Goal: Transaction & Acquisition: Purchase product/service

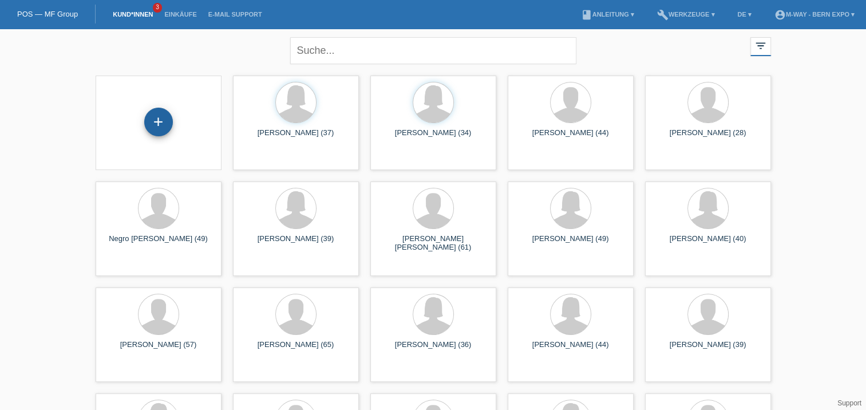
click at [158, 119] on div "+" at bounding box center [158, 122] width 29 height 29
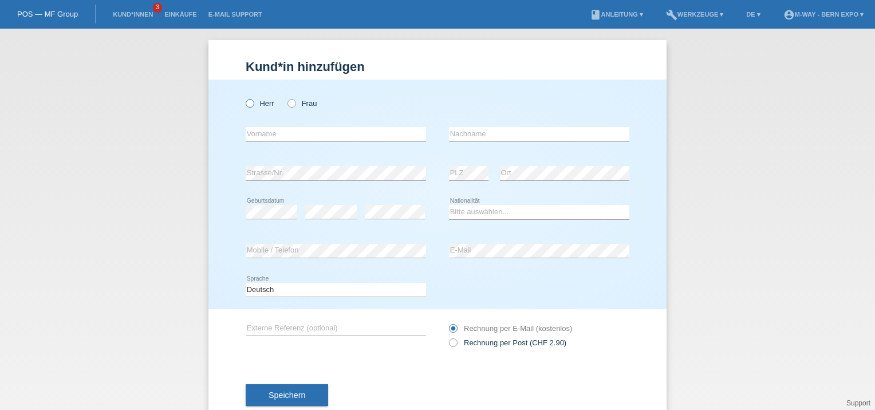
click at [244, 97] on icon at bounding box center [244, 97] width 0 height 0
click at [246, 106] on input "Herr" at bounding box center [249, 102] width 7 height 7
radio input "true"
click at [281, 133] on input "text" at bounding box center [336, 134] width 180 height 14
type input "[PERSON_NAME]"
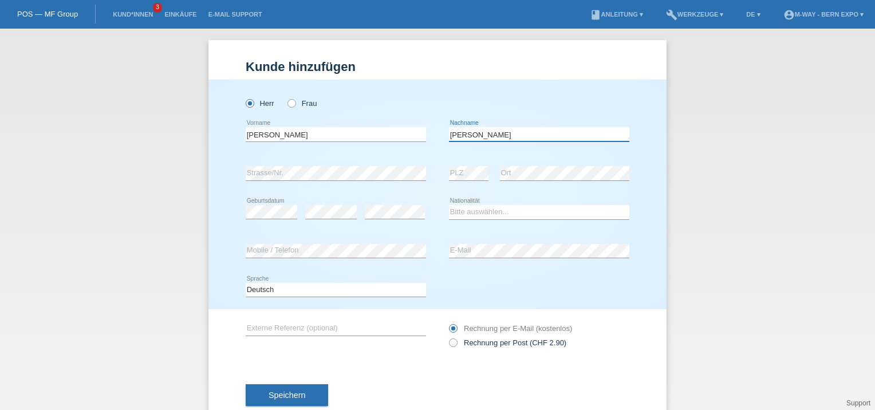
type input "[PERSON_NAME]"
click at [526, 213] on select "Bitte auswählen... Schweiz Deutschland Liechtenstein Österreich ------------ Af…" at bounding box center [539, 212] width 180 height 14
select select "CH"
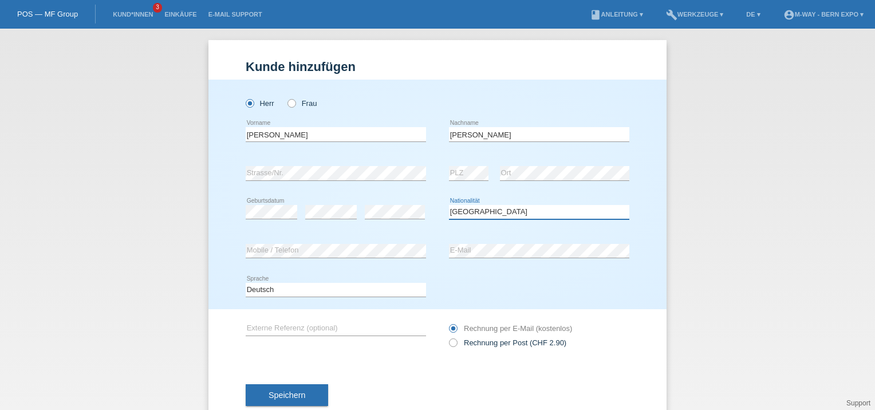
click at [449, 205] on select "Bitte auswählen... Schweiz Deutschland Liechtenstein Österreich ------------ Af…" at bounding box center [539, 212] width 180 height 14
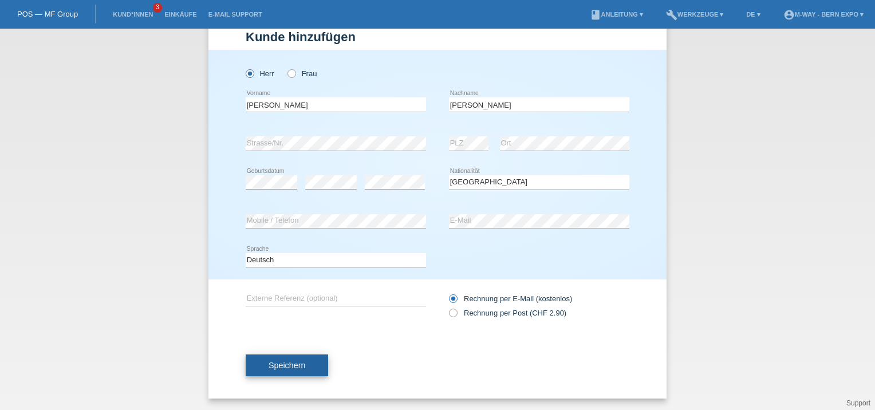
click at [290, 366] on span "Speichern" at bounding box center [287, 365] width 37 height 9
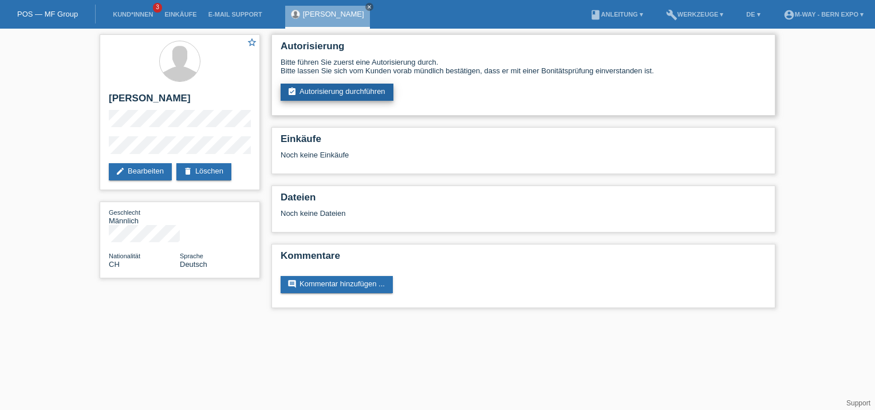
click at [357, 95] on link "assignment_turned_in Autorisierung durchführen" at bounding box center [337, 92] width 113 height 17
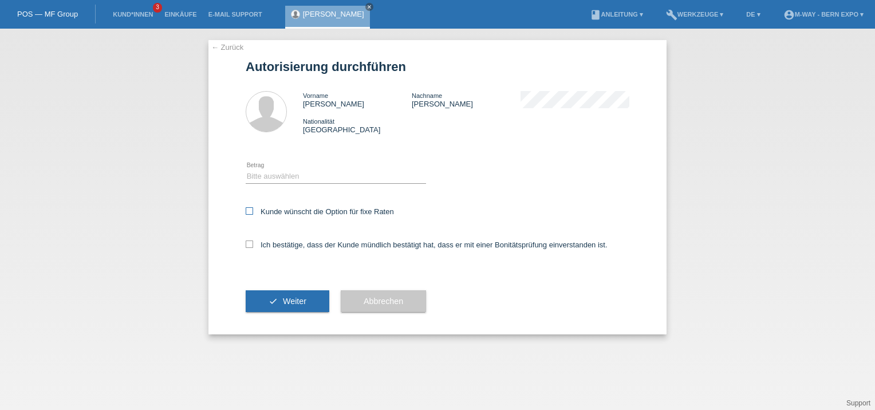
click at [254, 212] on label "Kunde wünscht die Option für fixe Raten" at bounding box center [320, 211] width 148 height 9
click at [253, 212] on input "Kunde wünscht die Option für fixe Raten" at bounding box center [249, 210] width 7 height 7
checkbox input "true"
click at [248, 244] on icon at bounding box center [249, 243] width 7 height 7
click at [248, 244] on input "Ich bestätige, dass der Kunde mündlich bestätigt hat, dass er mit einer Bonität…" at bounding box center [249, 243] width 7 height 7
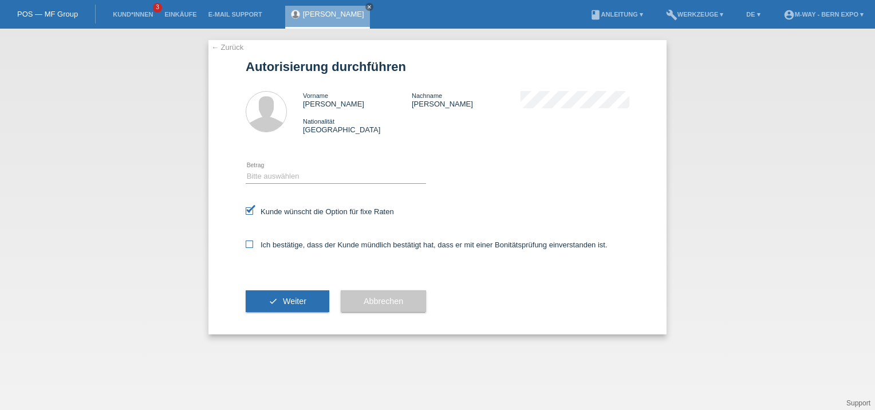
checkbox input "true"
click at [286, 304] on span "Weiter" at bounding box center [294, 301] width 23 height 9
click at [293, 180] on select "Bitte auswählen CHF 1.00 - CHF 499.00 CHF 500.00 - CHF 1'999.00 CHF 2'000.00 - …" at bounding box center [336, 176] width 180 height 14
select select "3"
click at [246, 169] on select "Bitte auswählen CHF 1.00 - CHF 499.00 CHF 500.00 - CHF 1'999.00 CHF 2'000.00 - …" at bounding box center [336, 176] width 180 height 14
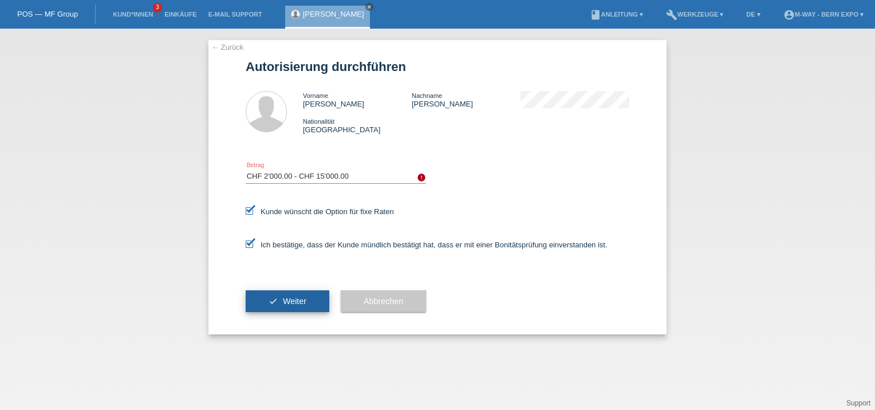
click at [309, 301] on button "check Weiter" at bounding box center [288, 301] width 84 height 22
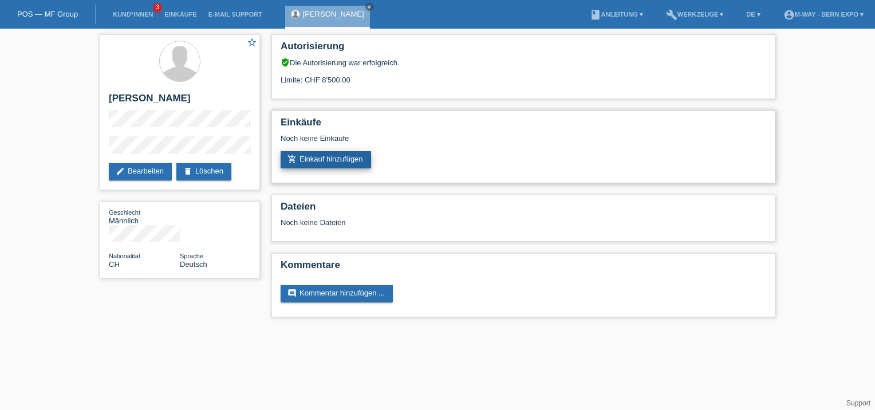
click at [339, 158] on link "add_shopping_cart Einkauf hinzufügen" at bounding box center [326, 159] width 90 height 17
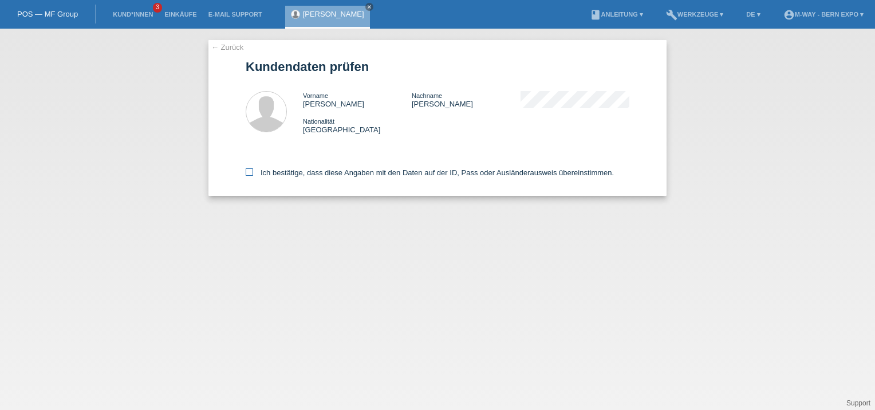
click at [249, 172] on icon at bounding box center [249, 171] width 7 height 7
click at [249, 172] on input "Ich bestätige, dass diese Angaben mit den Daten auf der ID, Pass oder Ausländer…" at bounding box center [249, 171] width 7 height 7
checkbox input "true"
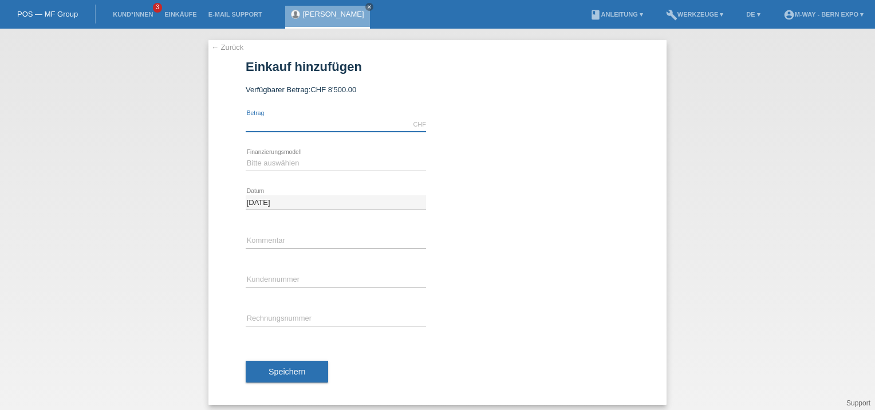
click at [317, 125] on input "text" at bounding box center [336, 124] width 180 height 14
type input "2749.00"
click at [279, 165] on select "Bitte auswählen Fixe Raten Kauf auf Rechnung mit Teilzahlungsoption" at bounding box center [336, 163] width 180 height 14
select select "77"
click at [246, 156] on select "Bitte auswählen Fixe Raten Kauf auf Rechnung mit Teilzahlungsoption" at bounding box center [336, 163] width 180 height 14
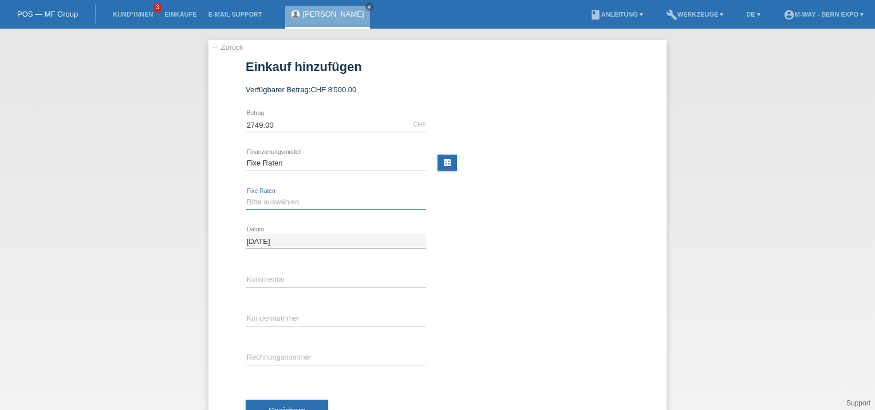
click at [280, 200] on select "Bitte auswählen 4 Raten 5 Raten 6 Raten 7 Raten 8 Raten 9 Raten 10 Raten 11 Rat…" at bounding box center [336, 202] width 180 height 14
select select "202"
click at [246, 195] on select "Bitte auswählen 4 Raten 5 Raten 6 Raten 7 Raten 8 Raten 9 Raten 10 Raten 11 Rat…" at bounding box center [336, 202] width 180 height 14
click at [280, 281] on input "text" at bounding box center [336, 280] width 180 height 14
type input "Michael Hasenfratz"
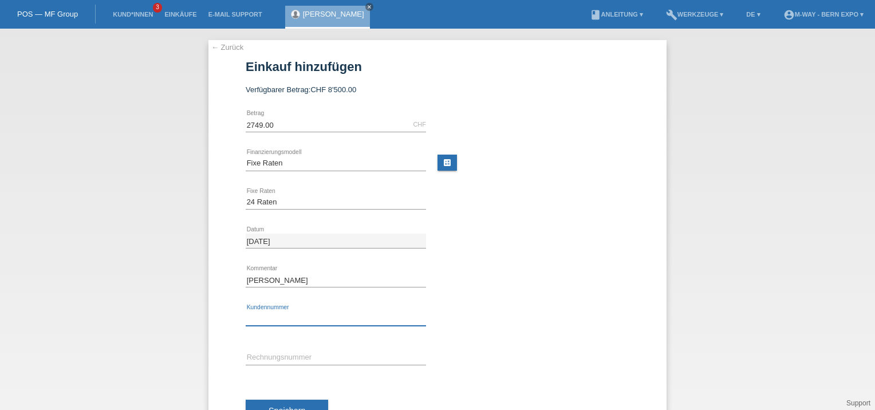
click at [277, 316] on input "text" at bounding box center [336, 318] width 180 height 14
type input "K443066"
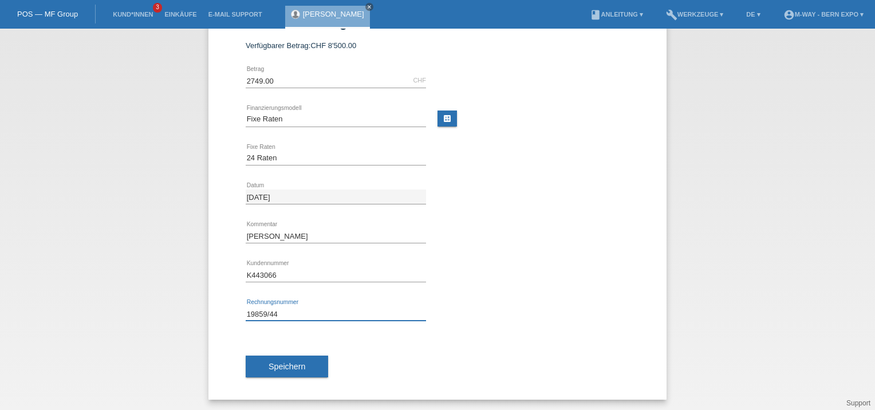
scroll to position [44, 0]
type input "19859/44"
click at [280, 364] on span "Speichern" at bounding box center [287, 366] width 37 height 9
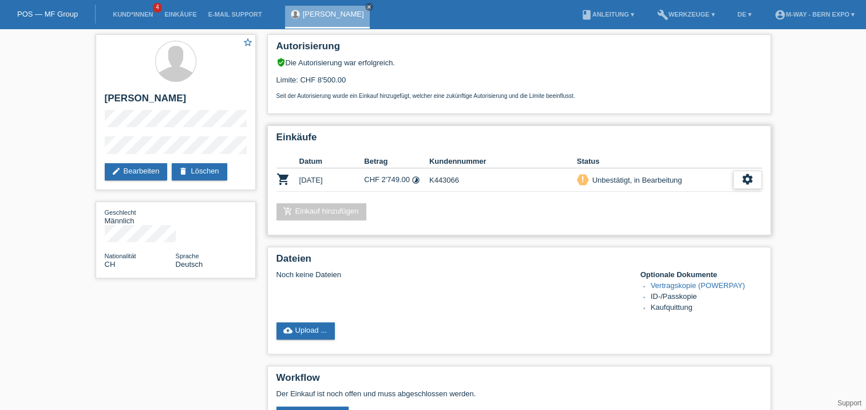
click at [747, 181] on icon "settings" at bounding box center [747, 179] width 13 height 13
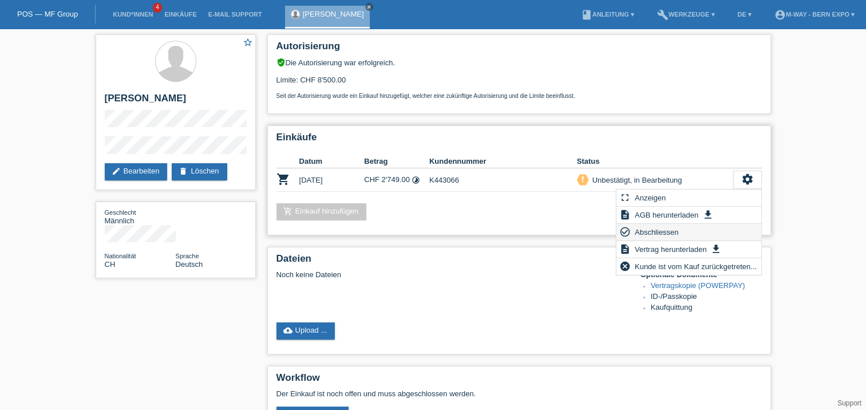
click at [649, 234] on span "Abschliessen" at bounding box center [657, 232] width 48 height 14
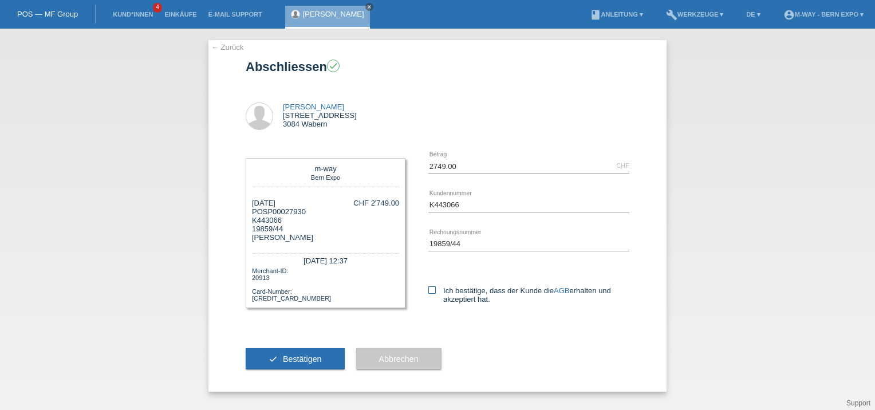
click at [433, 290] on icon at bounding box center [431, 289] width 7 height 7
click at [433, 290] on input "Ich bestätige, dass der Kunde die AGB erhalten und akzeptiert hat." at bounding box center [431, 289] width 7 height 7
checkbox input "true"
click at [300, 359] on span "Bestätigen" at bounding box center [302, 358] width 39 height 9
